Goal: Task Accomplishment & Management: Complete application form

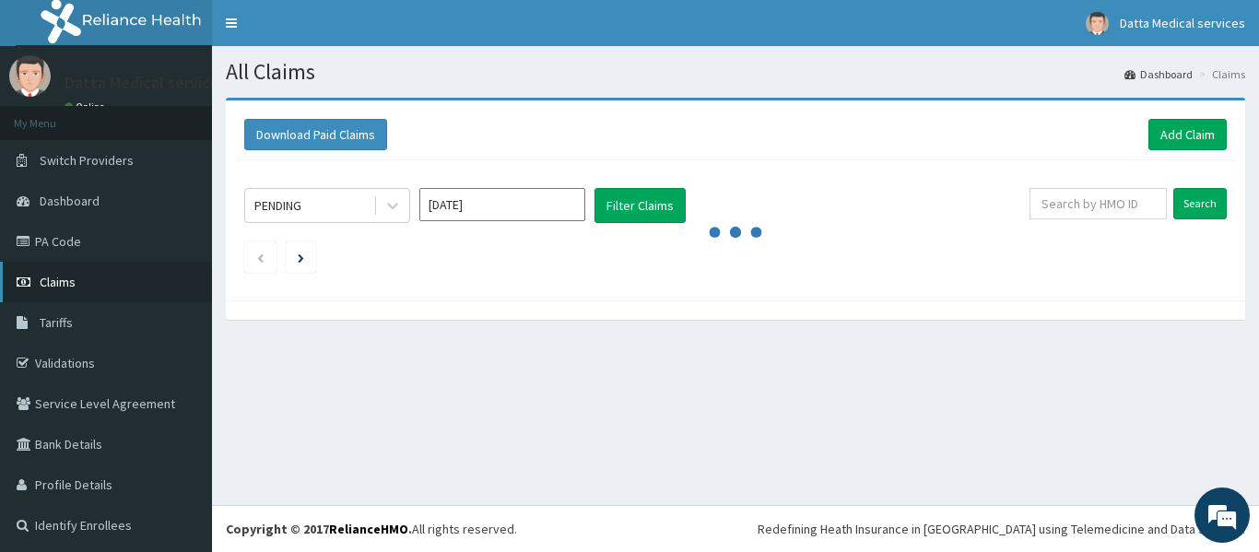
click at [88, 282] on link "Claims" at bounding box center [106, 282] width 212 height 41
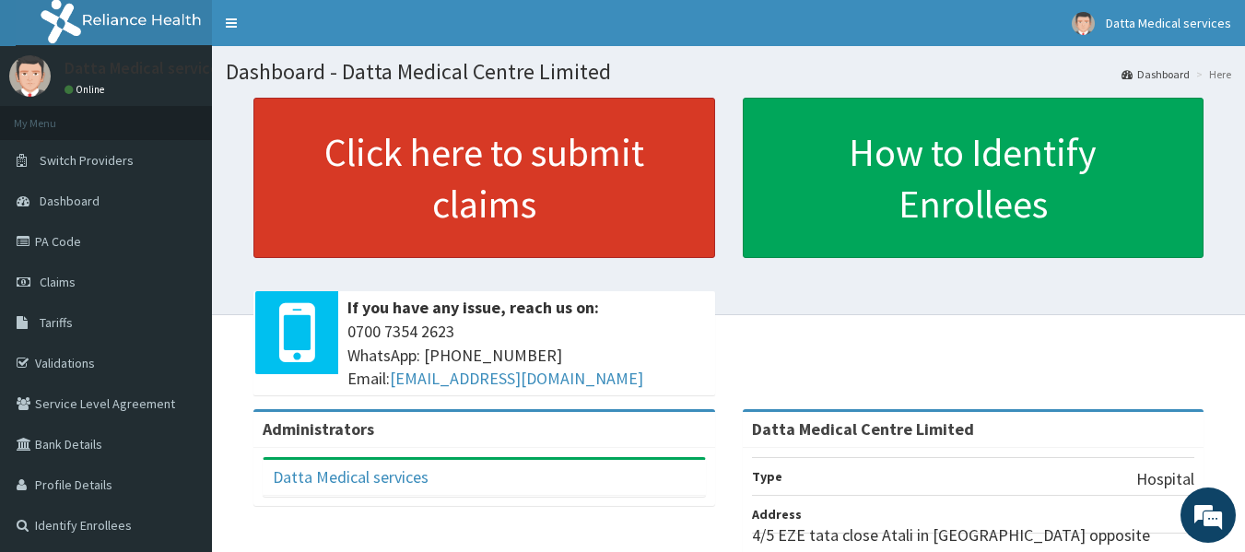
click at [488, 201] on link "Click here to submit claims" at bounding box center [484, 178] width 462 height 160
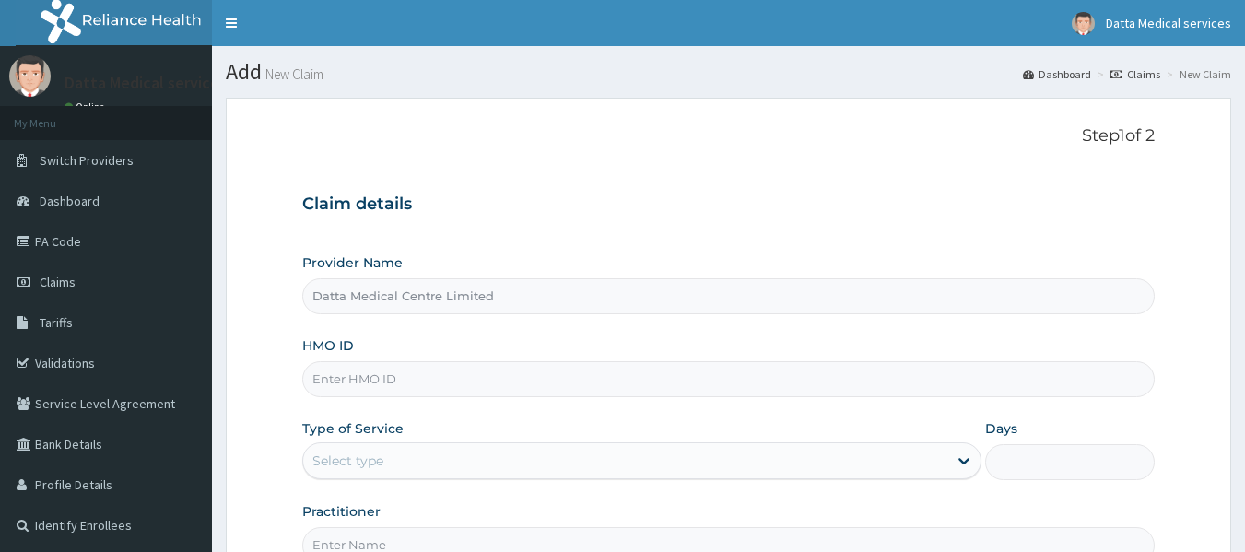
type input "Datta Medical Centre Limited"
click at [410, 387] on input "HMO ID" at bounding box center [728, 379] width 853 height 36
type input "LIM/10019/B"
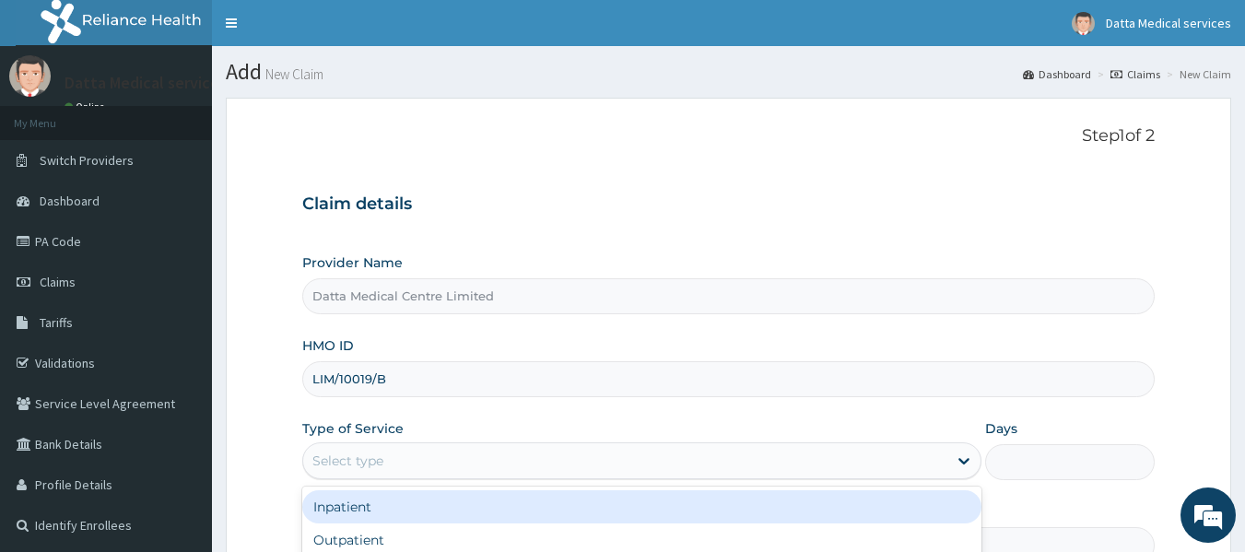
click at [407, 462] on div "Select type" at bounding box center [625, 460] width 644 height 29
click at [389, 507] on div "Inpatient" at bounding box center [641, 506] width 679 height 33
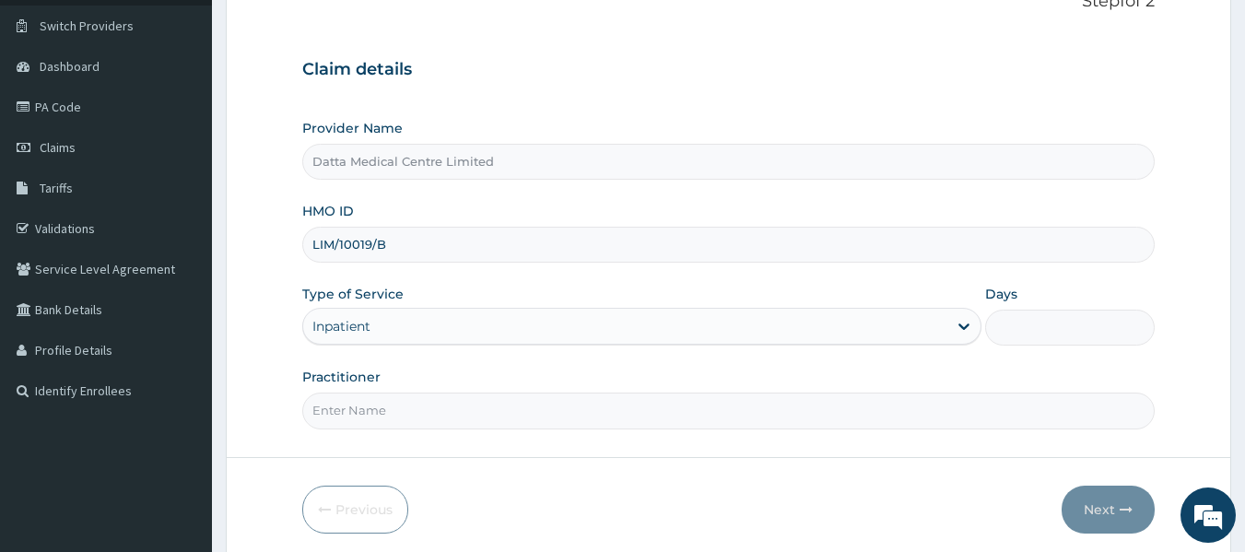
scroll to position [147, 0]
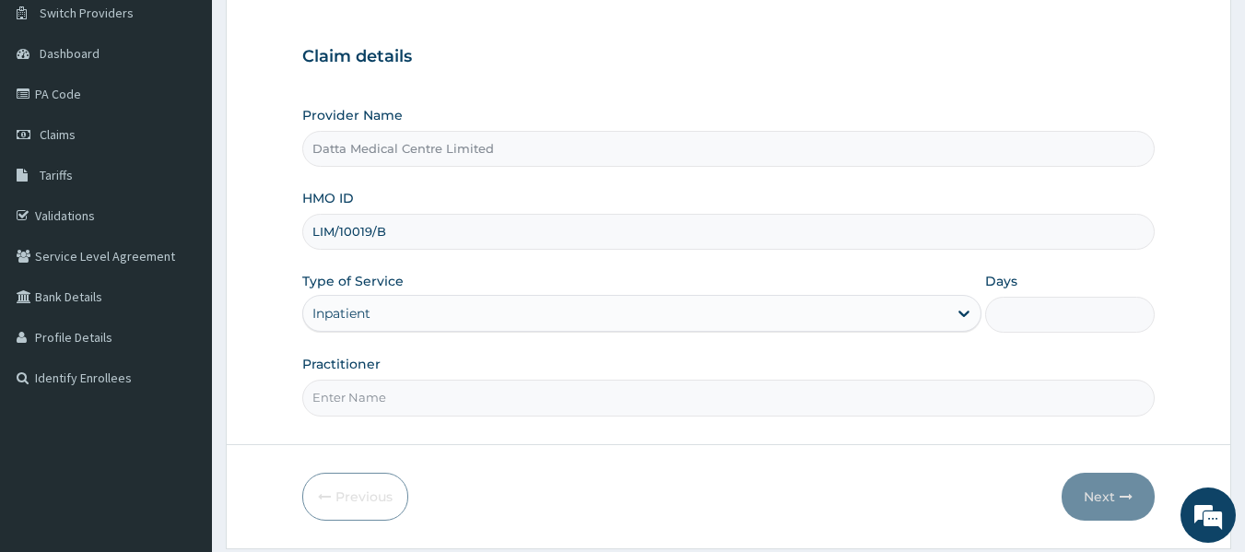
click at [1001, 311] on input "Days" at bounding box center [1070, 315] width 170 height 36
type input "8"
click at [808, 394] on input "Practitioner" at bounding box center [728, 398] width 853 height 36
type input "GP"
click at [1103, 498] on button "Next" at bounding box center [1107, 497] width 93 height 48
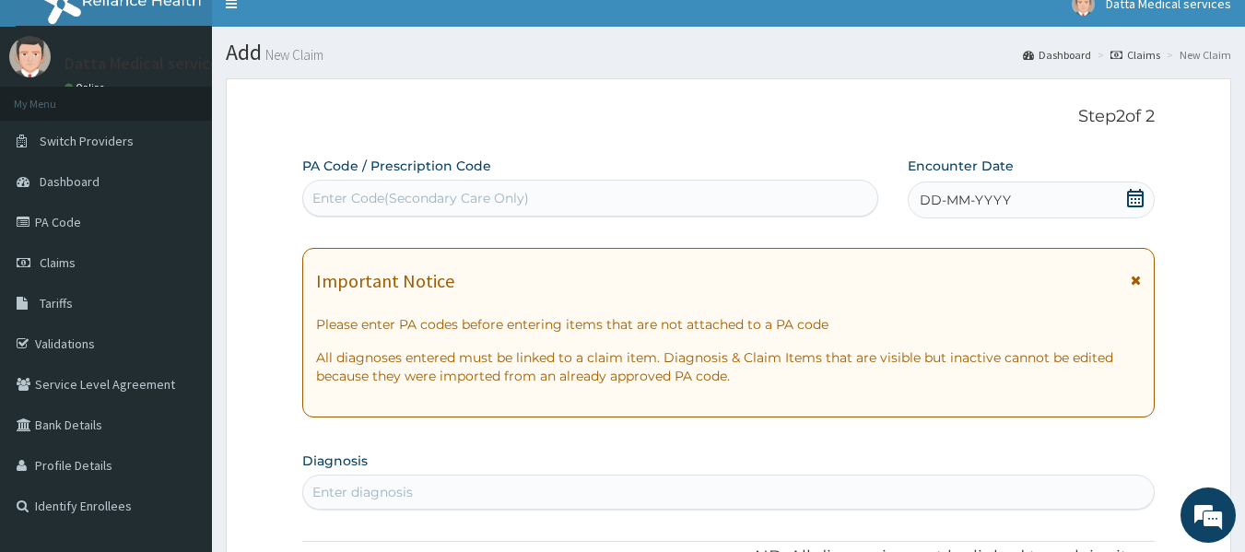
scroll to position [12, 0]
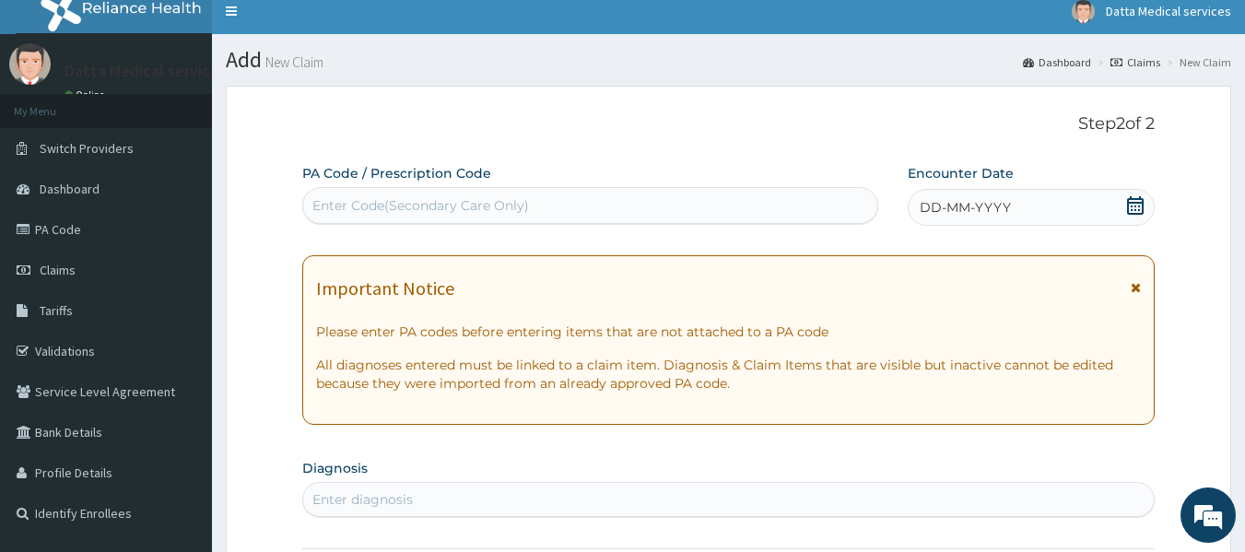
click at [522, 202] on div "Enter Code(Secondary Care Only)" at bounding box center [420, 205] width 217 height 18
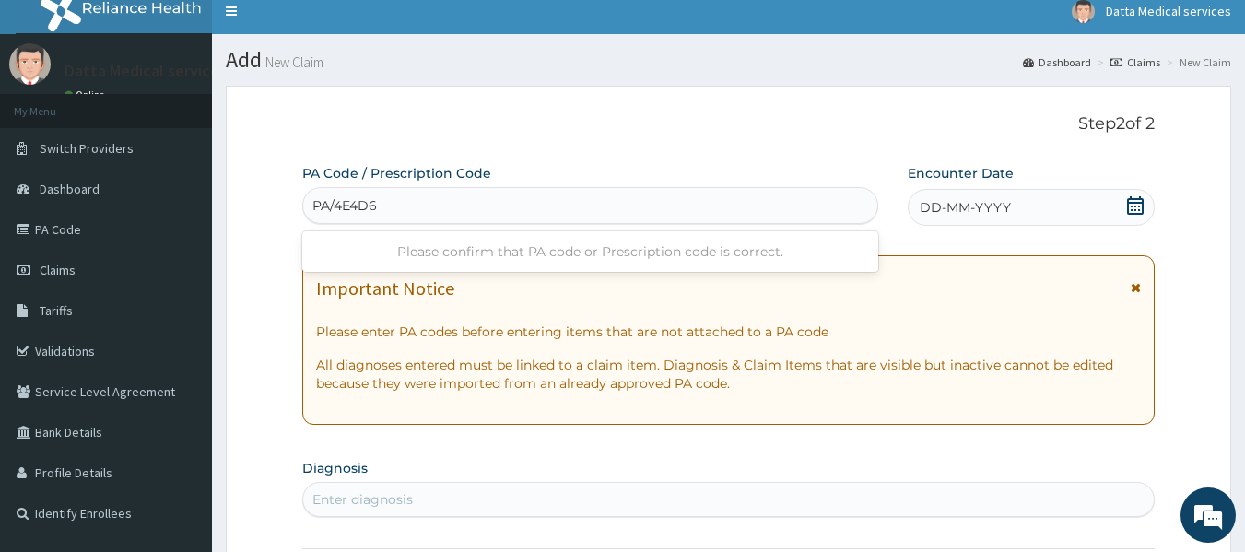
type input "PA/4E4D65"
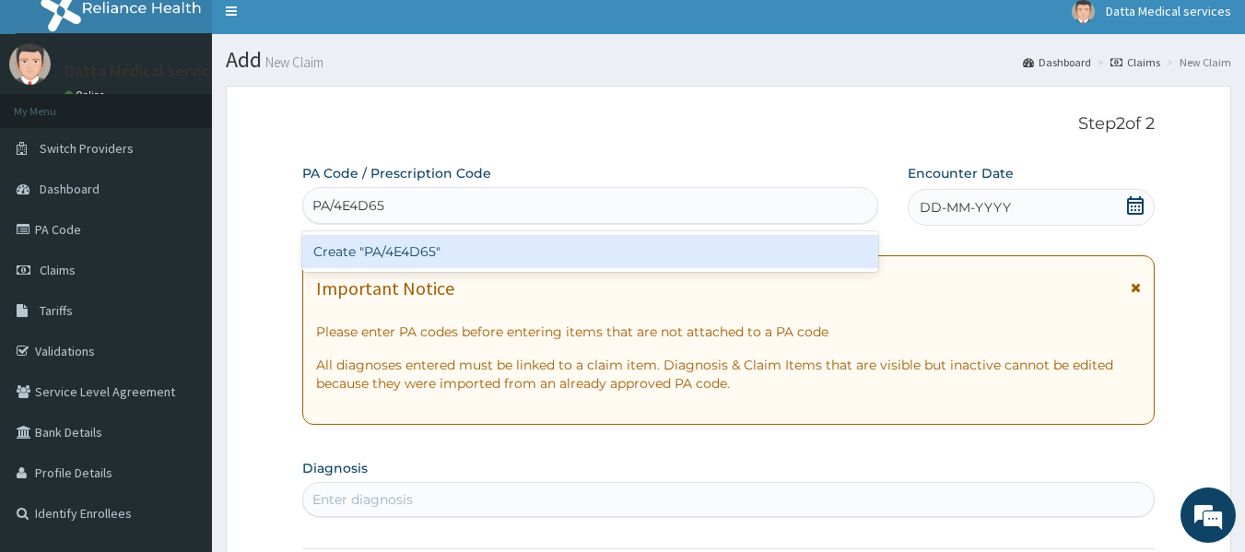
click at [485, 250] on div "Create "PA/4E4D65"" at bounding box center [590, 251] width 577 height 33
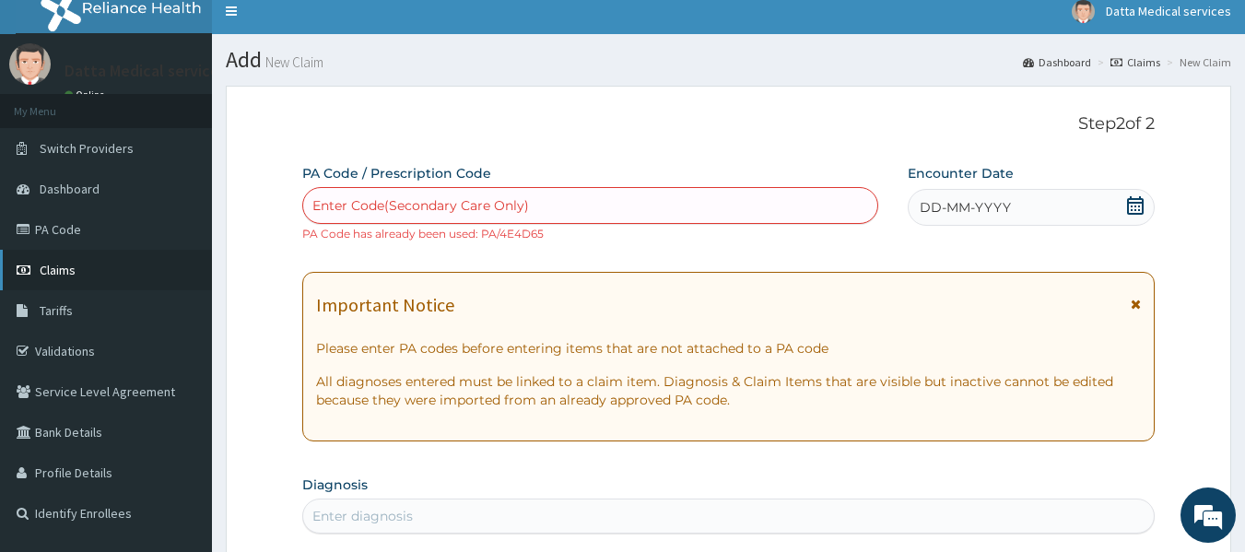
click at [114, 265] on link "Claims" at bounding box center [106, 270] width 212 height 41
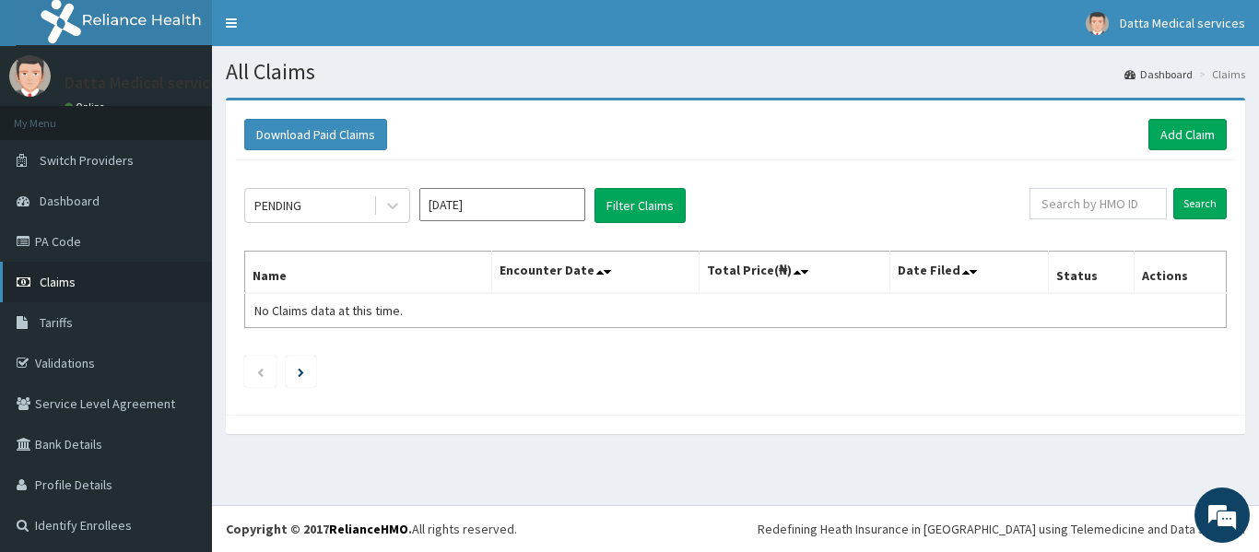
click at [70, 275] on span "Claims" at bounding box center [58, 282] width 36 height 17
click at [1192, 128] on link "Add Claim" at bounding box center [1187, 134] width 78 height 31
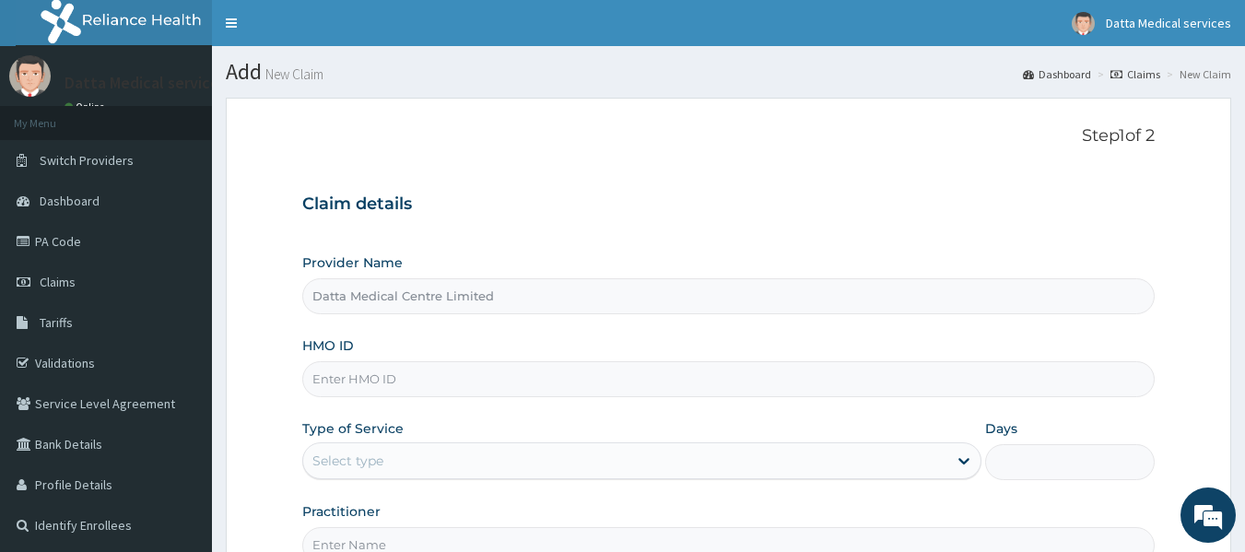
drag, startPoint x: 0, startPoint y: 0, endPoint x: 620, endPoint y: 382, distance: 728.5
click at [620, 382] on input "HMO ID" at bounding box center [728, 379] width 853 height 36
type input "DNE/10007/B"
click at [612, 451] on div "Select type" at bounding box center [625, 460] width 644 height 29
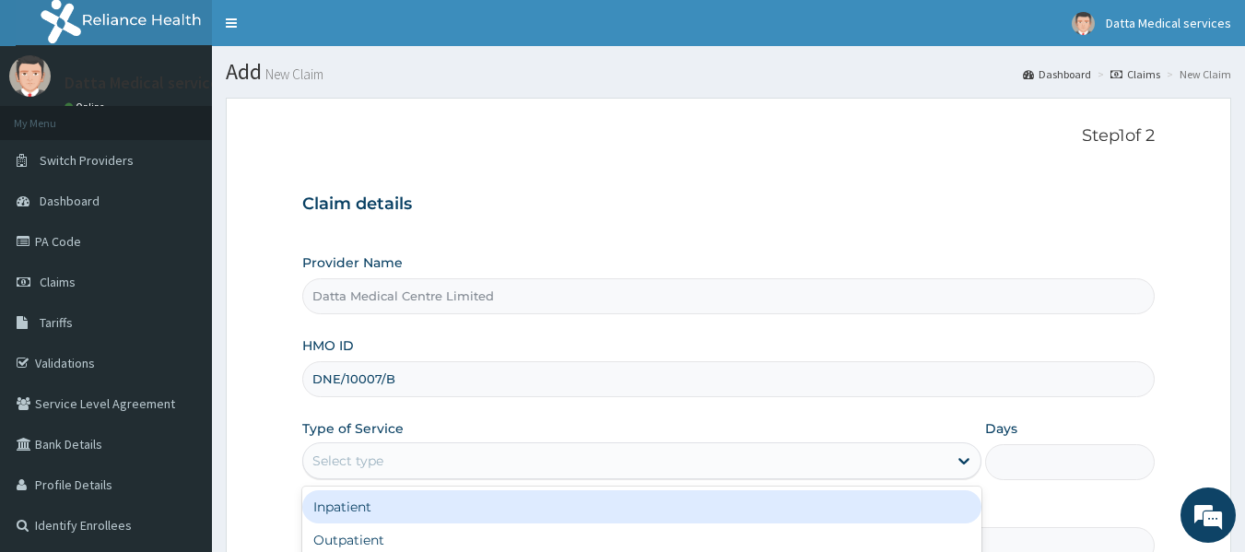
click at [577, 508] on div "Inpatient" at bounding box center [641, 506] width 679 height 33
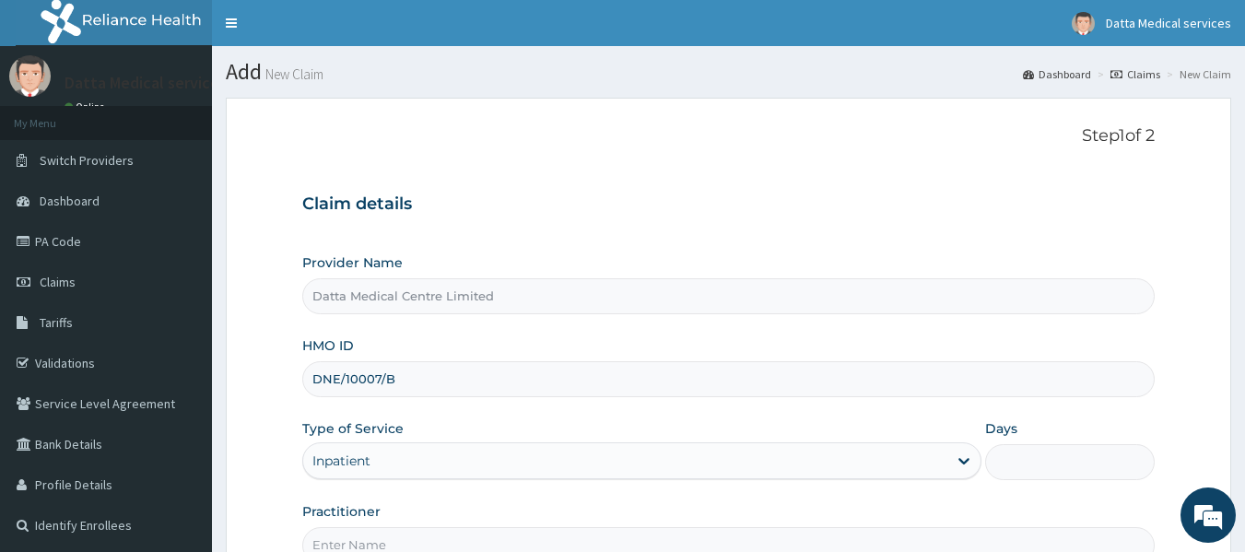
click at [1007, 463] on input "Days" at bounding box center [1070, 462] width 170 height 36
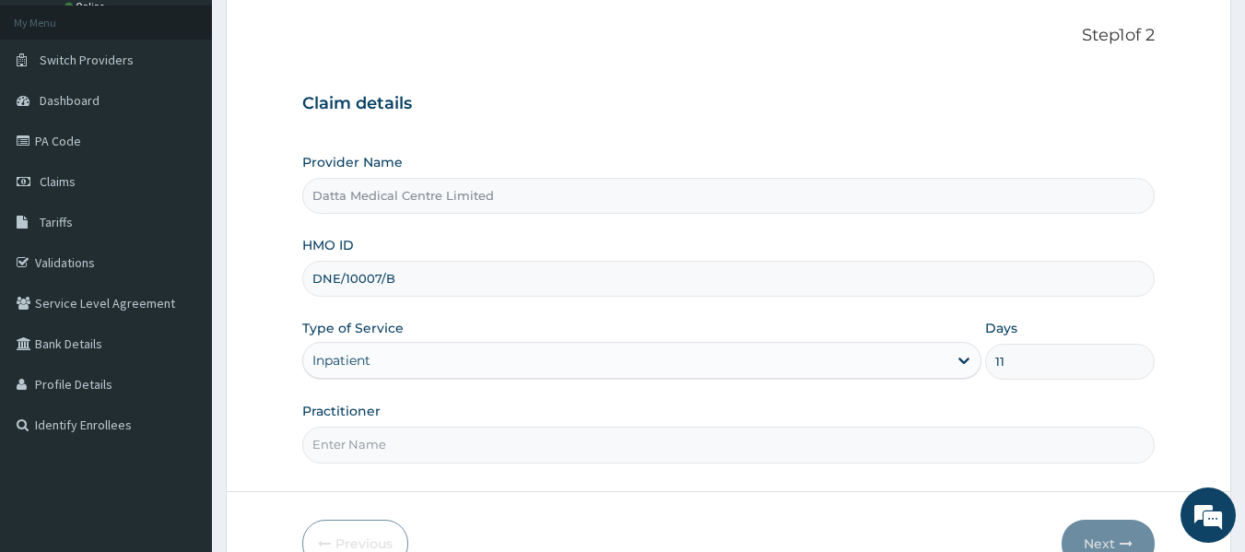
scroll to position [111, 0]
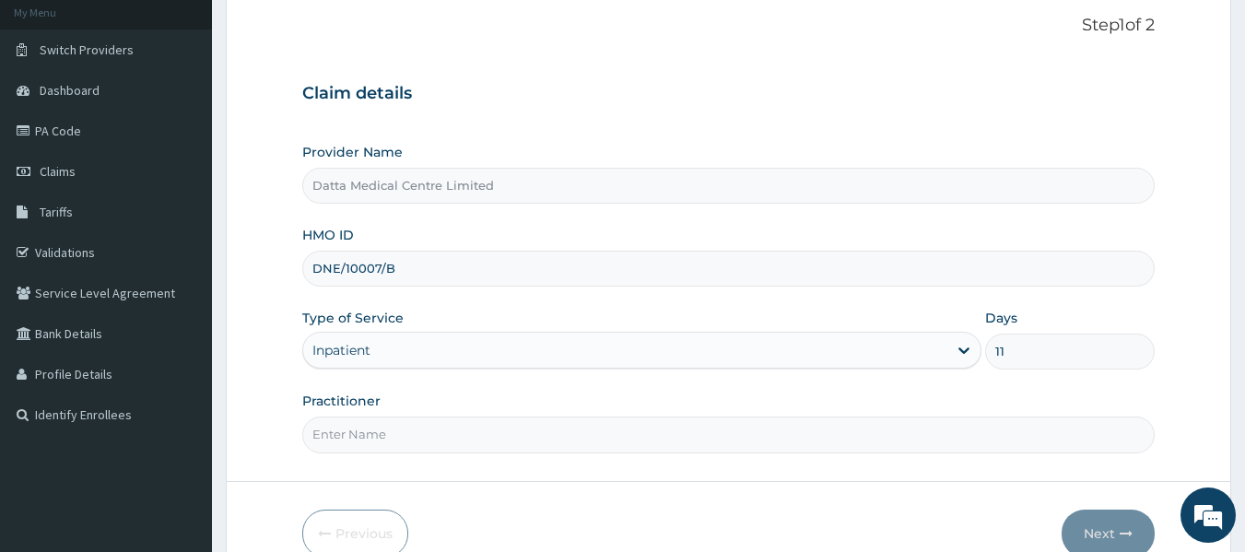
type input "11"
click at [834, 450] on input "Practitioner" at bounding box center [728, 434] width 853 height 36
type input "GP"
click at [1106, 533] on button "Next" at bounding box center [1107, 534] width 93 height 48
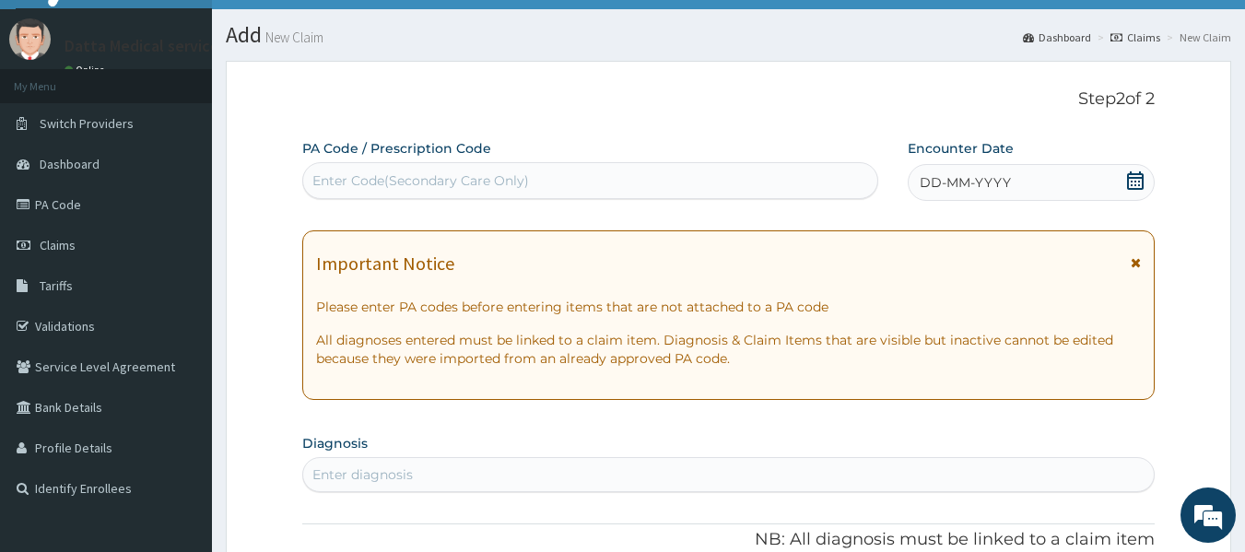
scroll to position [0, 0]
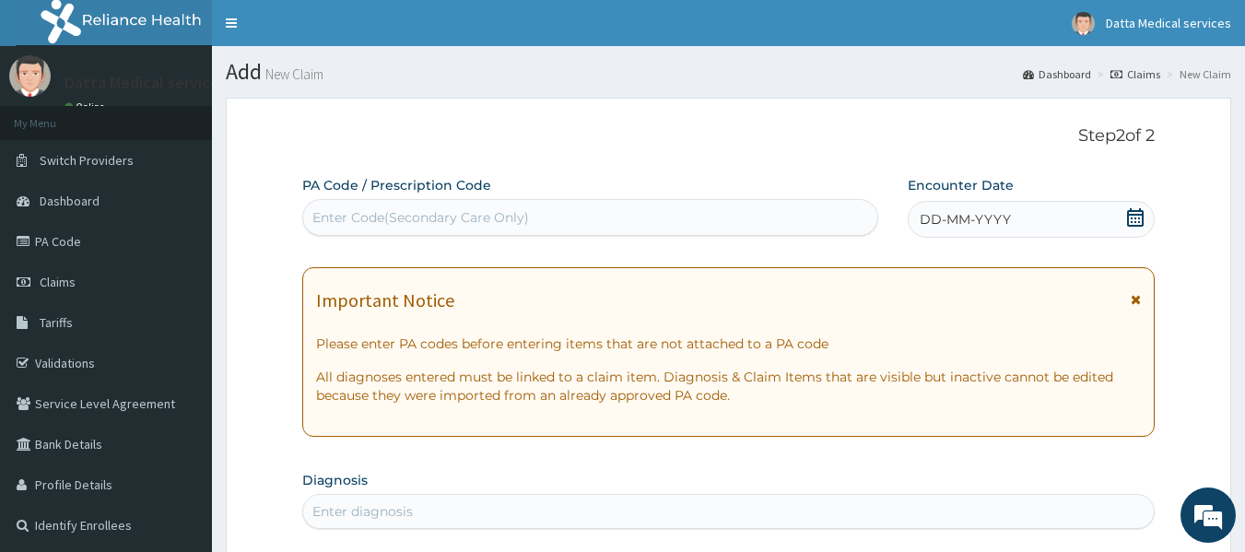
click at [762, 205] on div "Enter Code(Secondary Care Only)" at bounding box center [590, 217] width 575 height 29
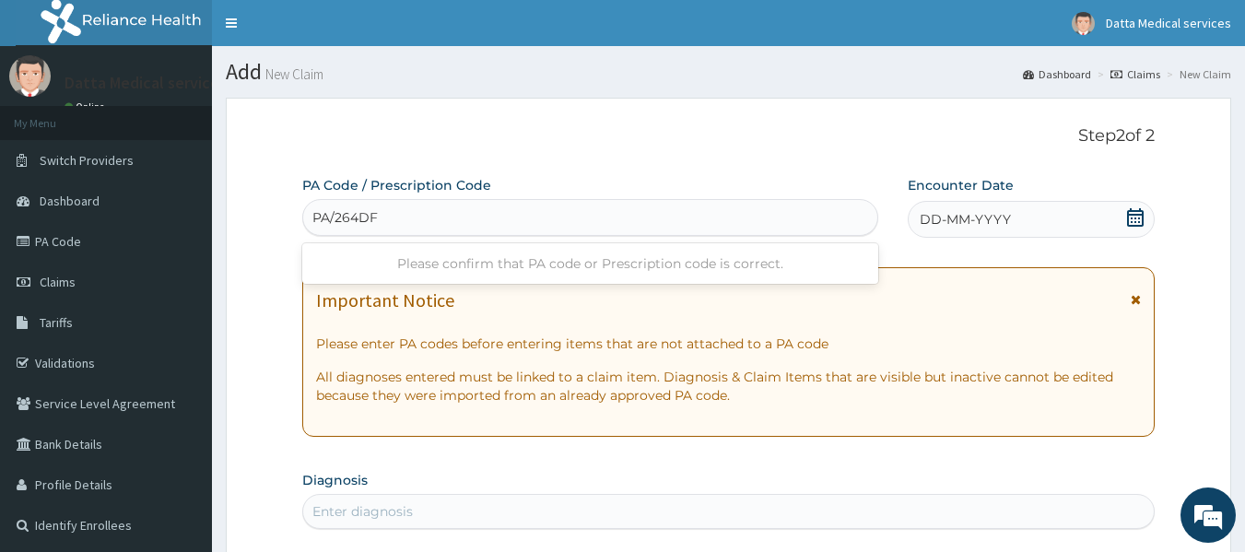
type input "PA/264DFC"
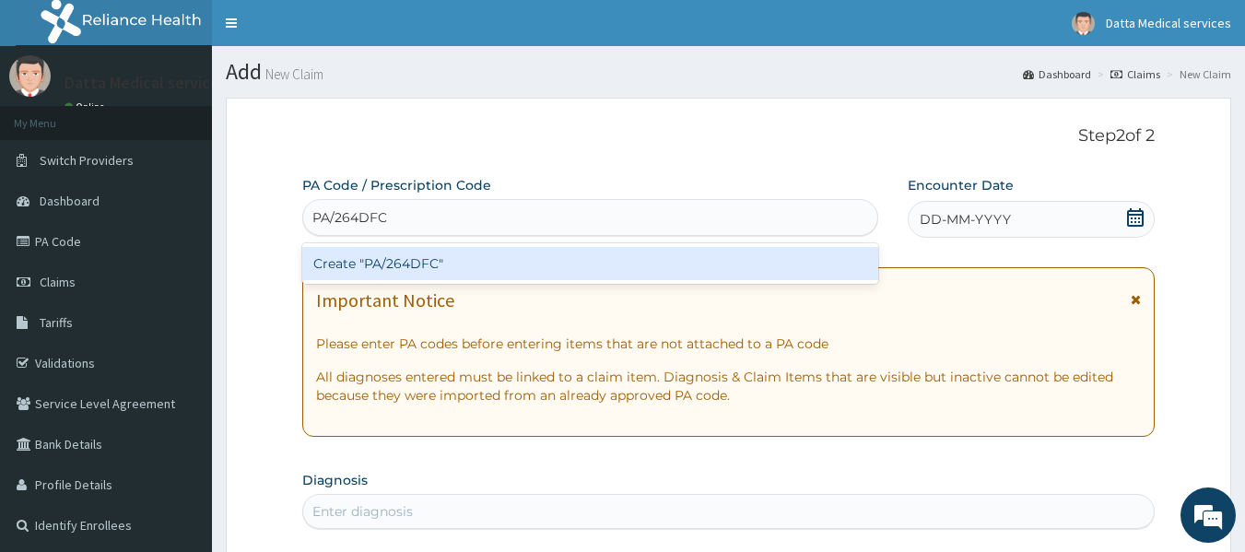
click at [709, 264] on div "Create "PA/264DFC"" at bounding box center [590, 263] width 577 height 33
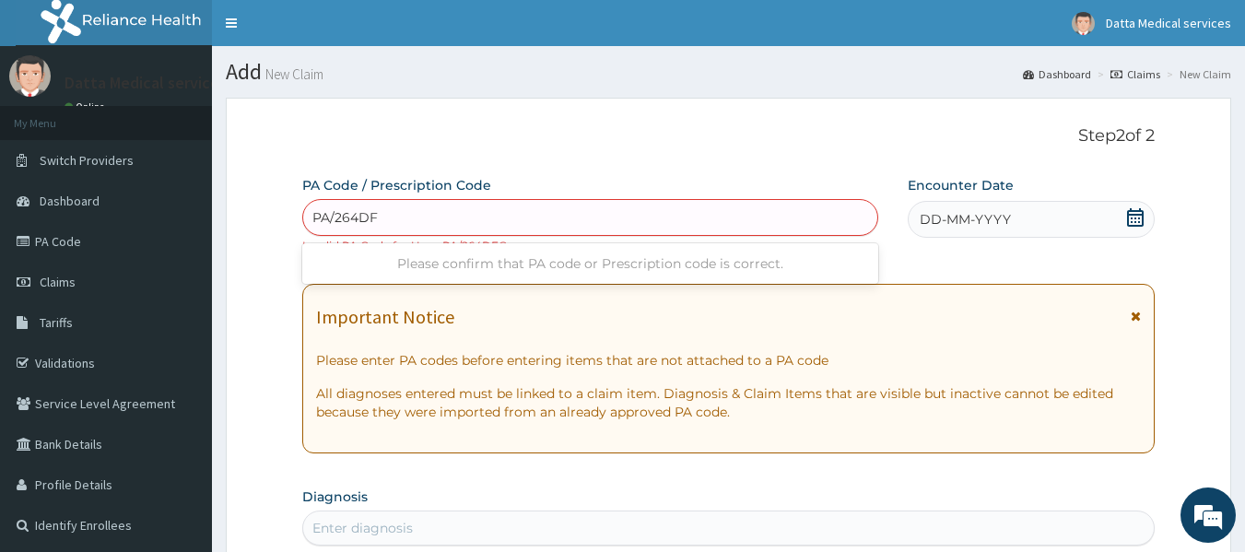
type input "PA/264DFC"
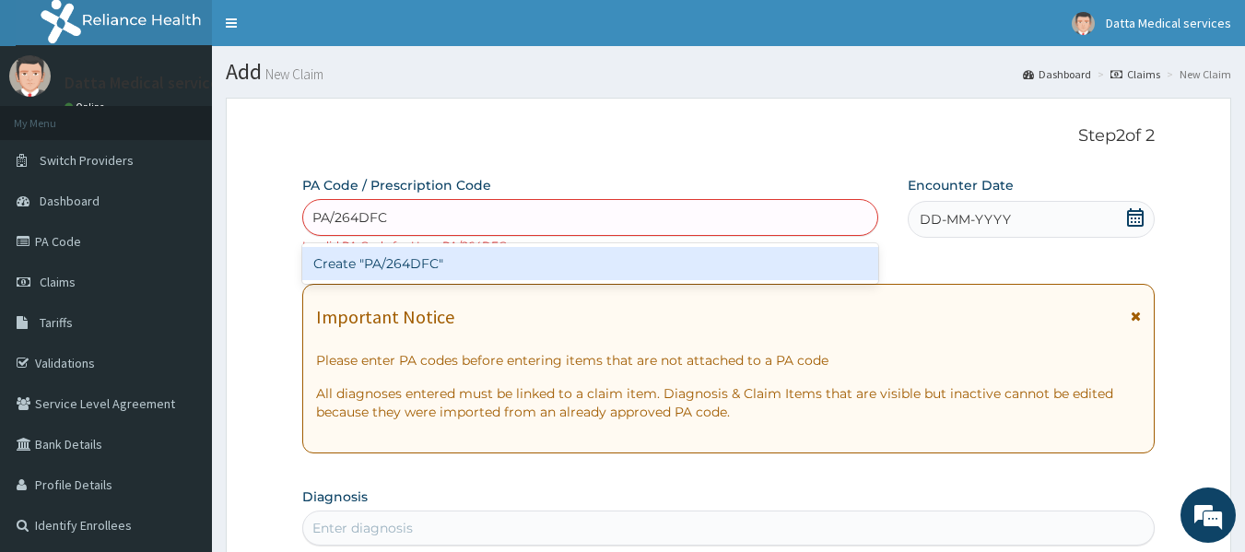
click at [709, 264] on div "Create "PA/264DFC"" at bounding box center [590, 263] width 577 height 33
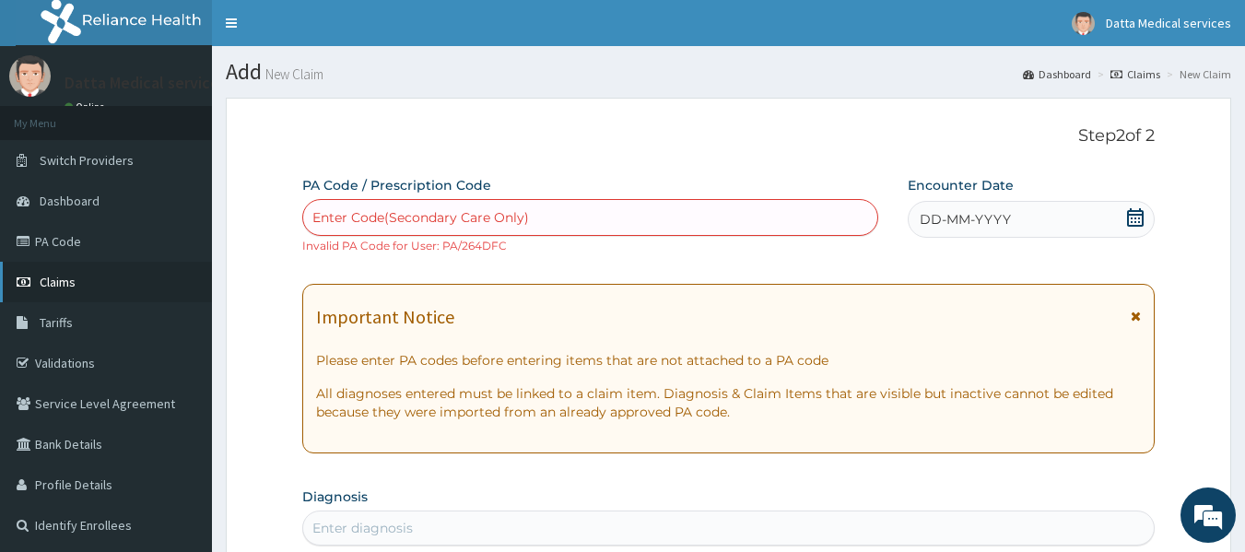
click at [106, 275] on link "Claims" at bounding box center [106, 282] width 212 height 41
